Goal: Find specific page/section: Find specific page/section

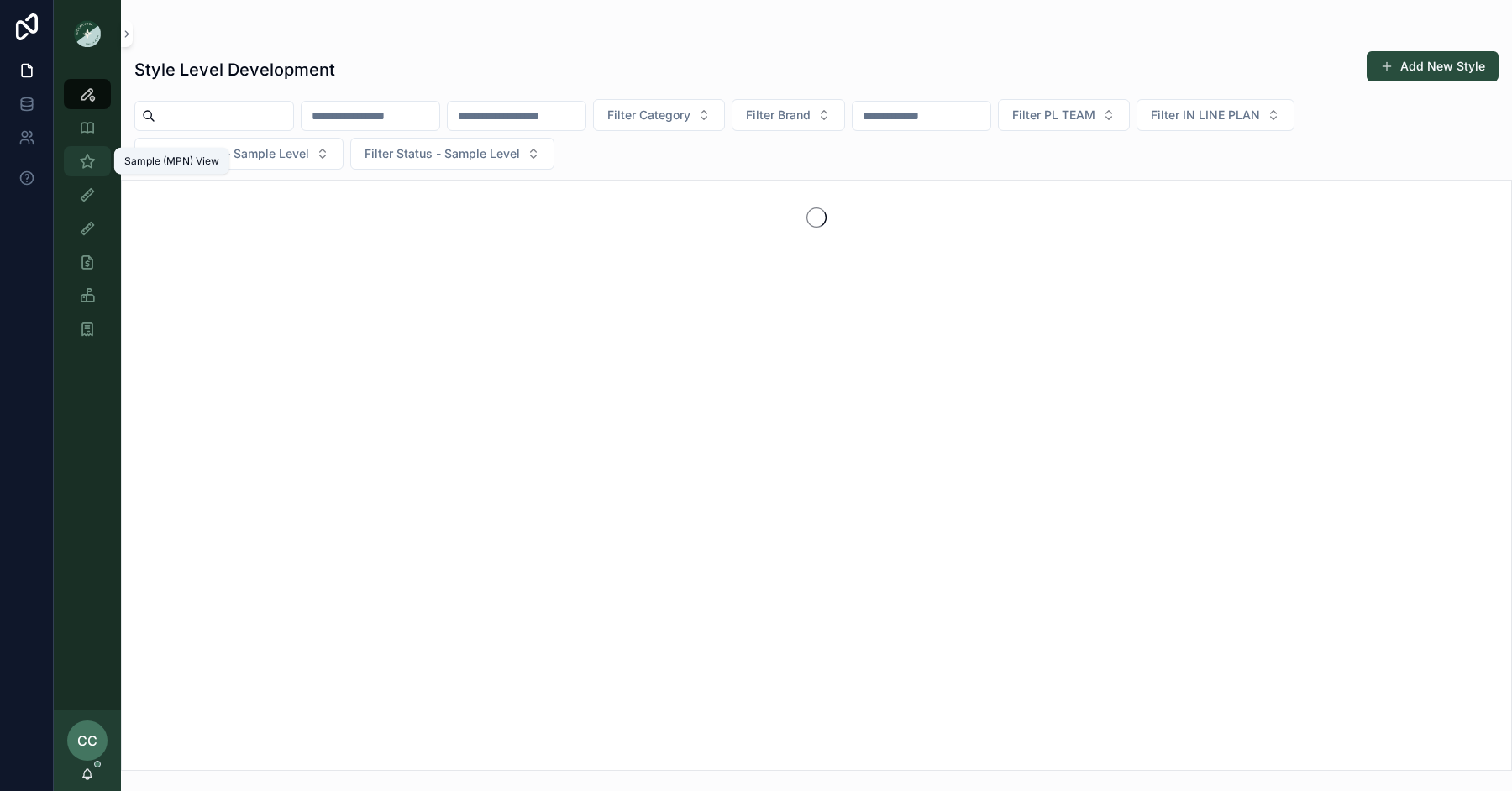
click at [77, 157] on div "Sample (MPN) View" at bounding box center [87, 161] width 27 height 27
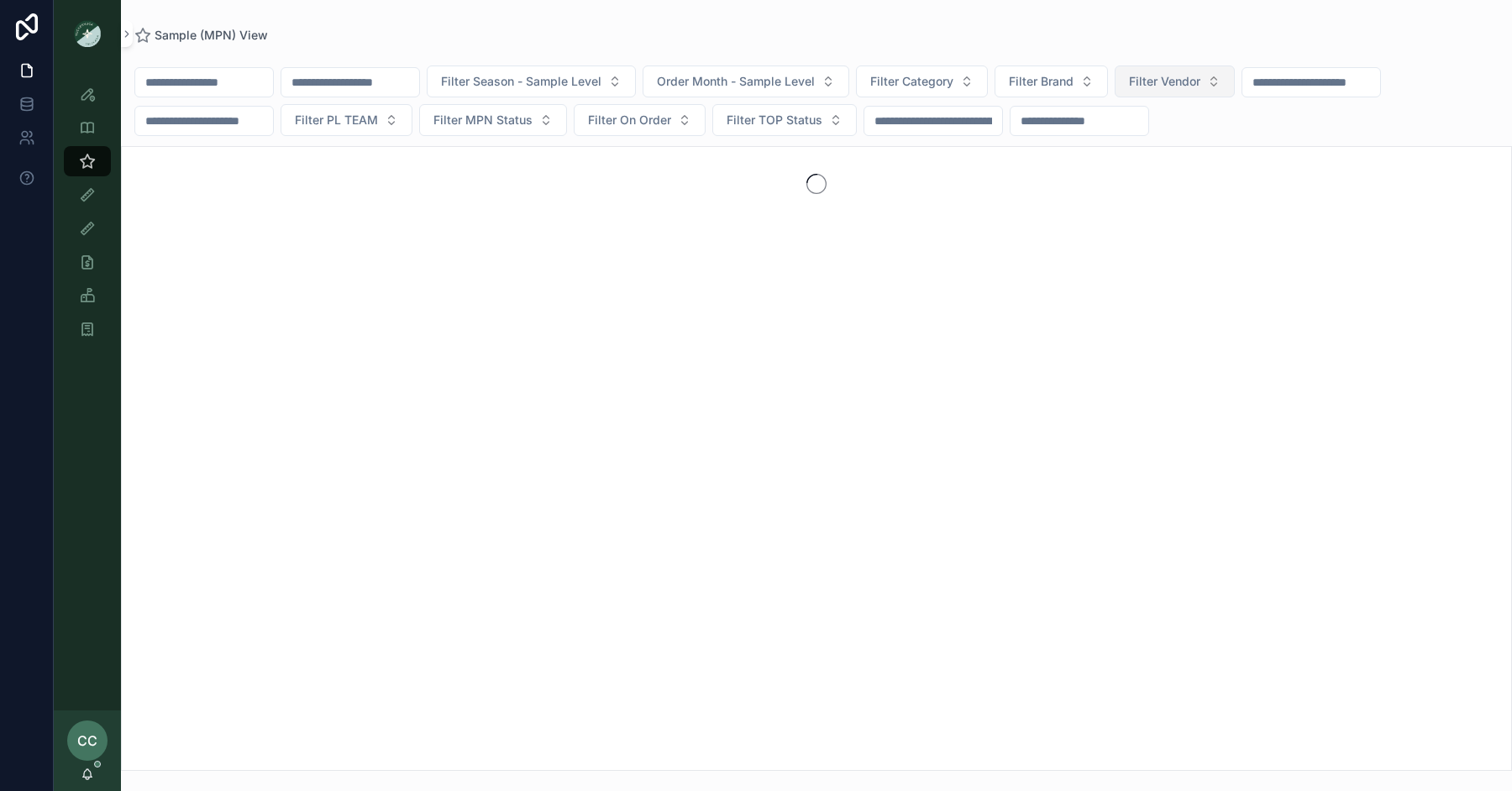
click at [1155, 82] on button "Filter Vendor" at bounding box center [1174, 82] width 120 height 32
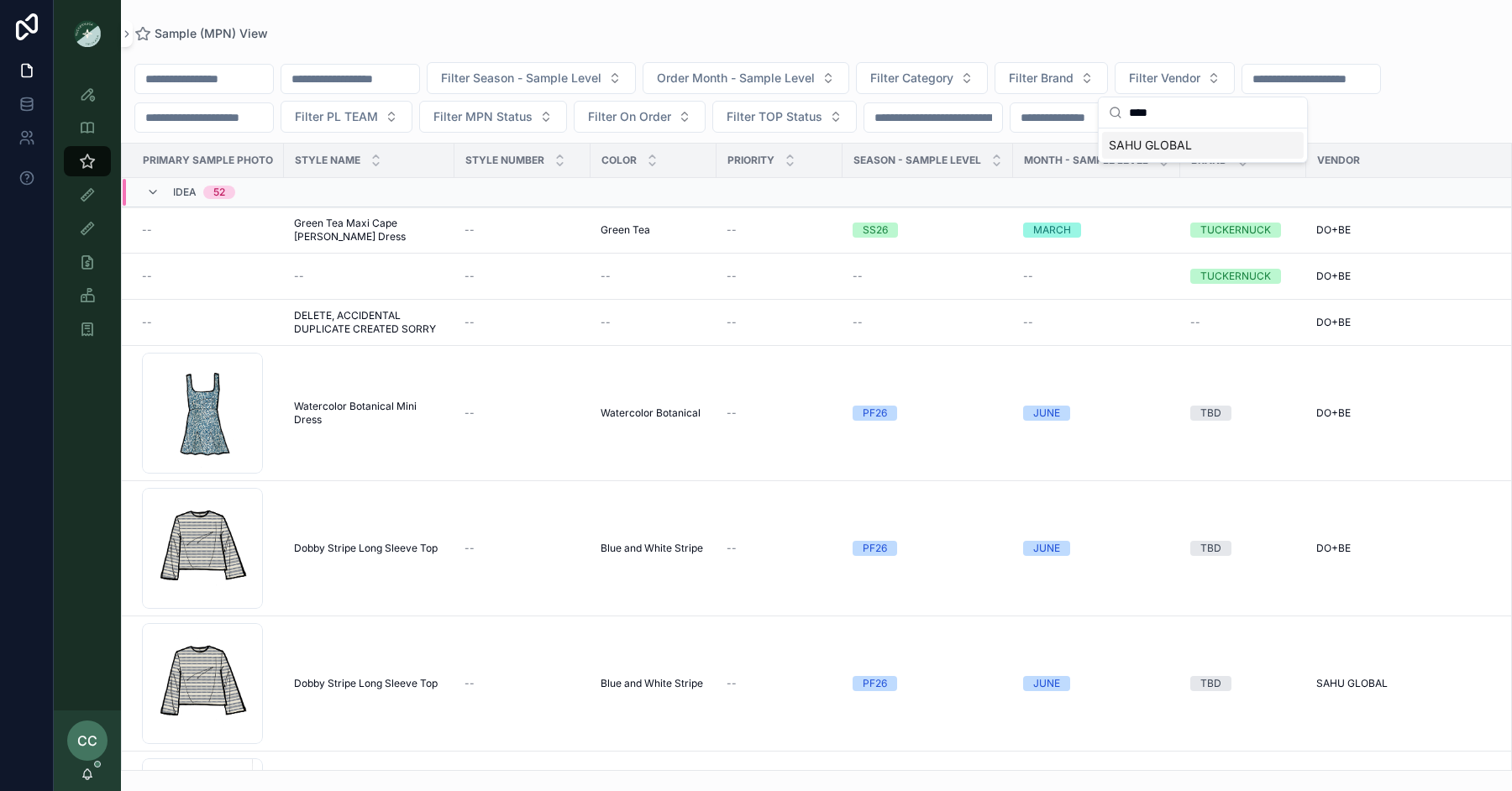
type input "****"
click at [1185, 140] on span "SAHU GLOBAL" at bounding box center [1149, 145] width 83 height 17
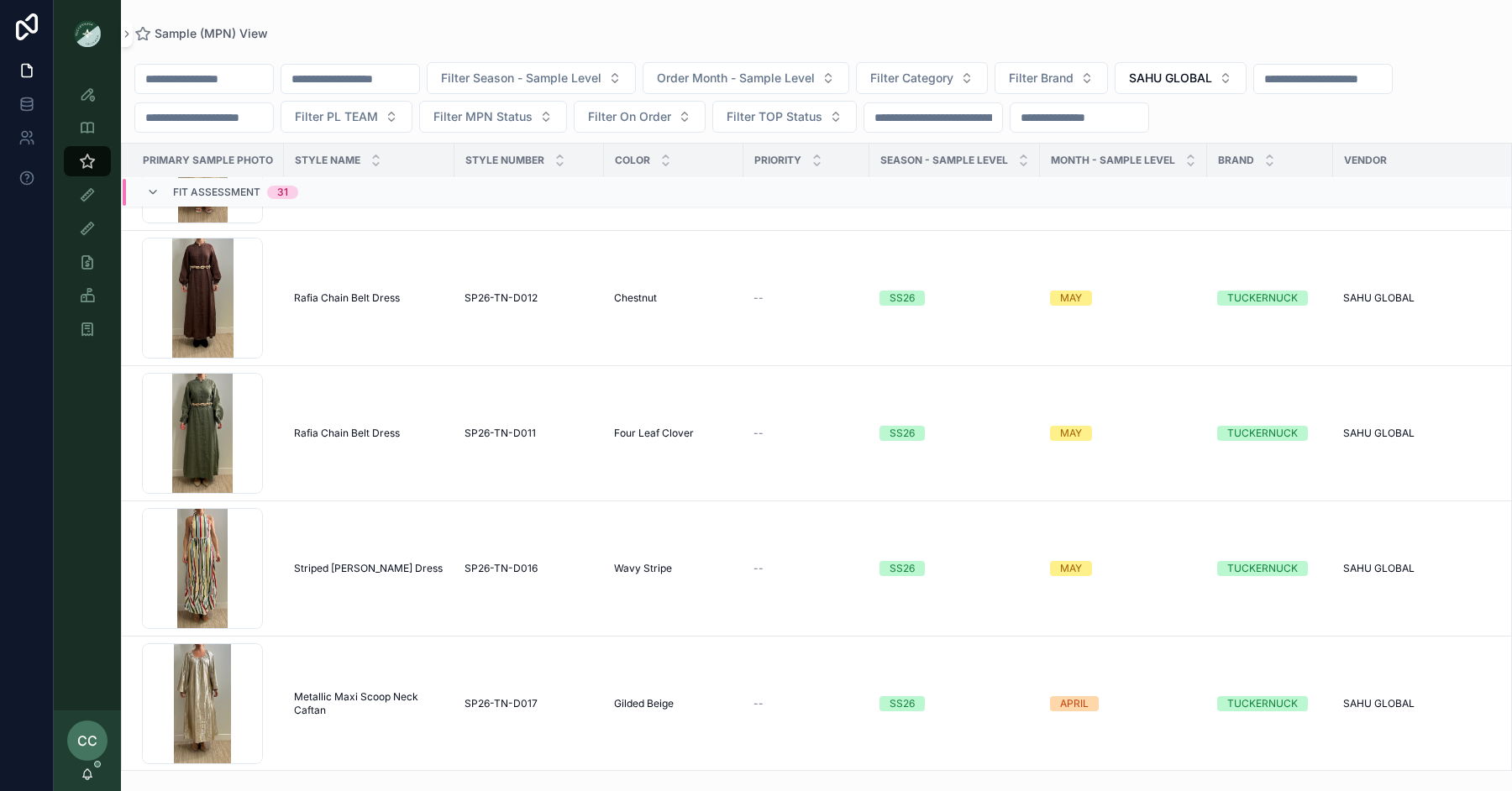
scroll to position [5136, 0]
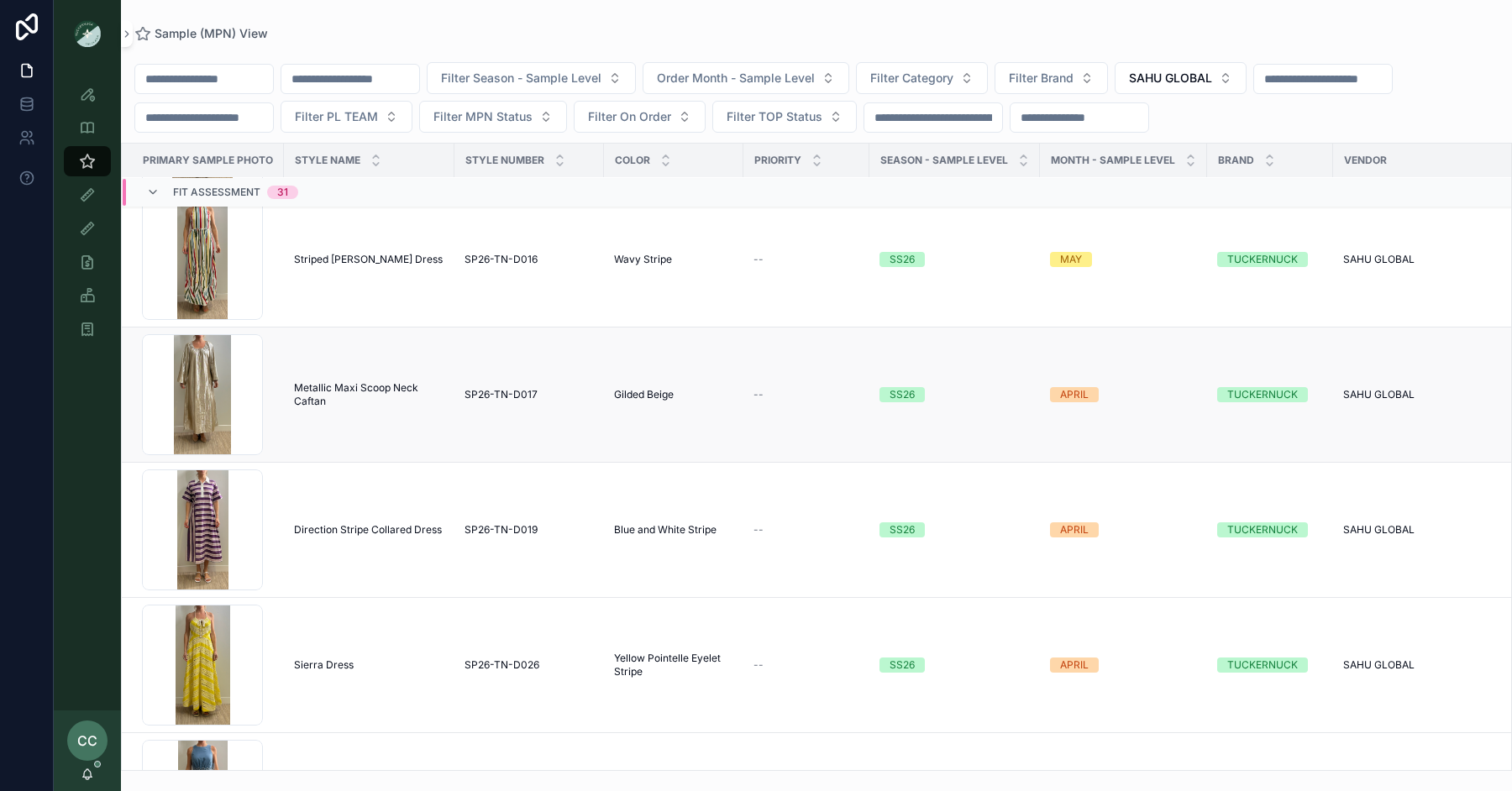
click at [388, 384] on span "Metallic Maxi Scoop Neck Caftan" at bounding box center [369, 395] width 151 height 27
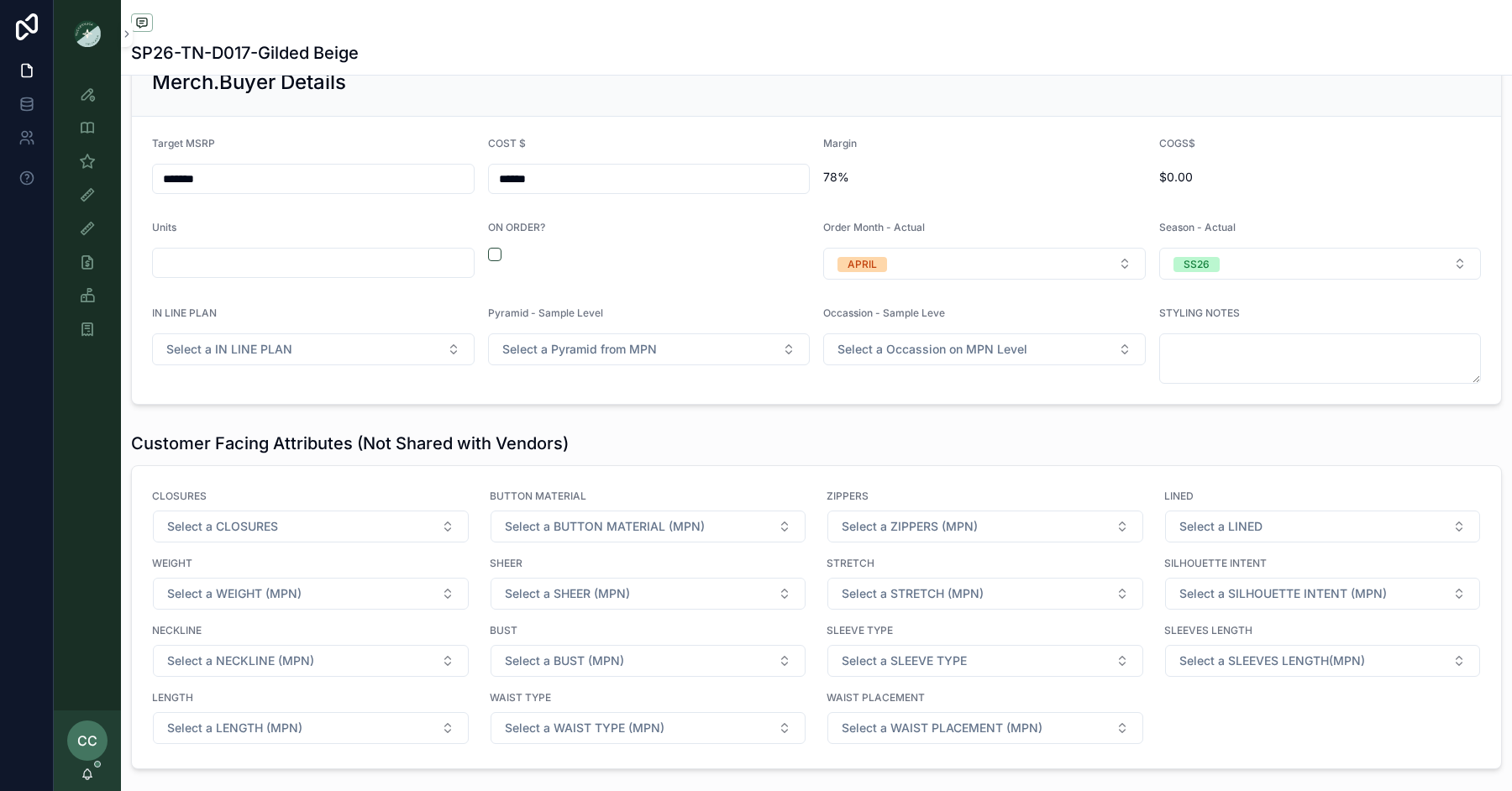
scroll to position [2508, 0]
